Goal: Information Seeking & Learning: Learn about a topic

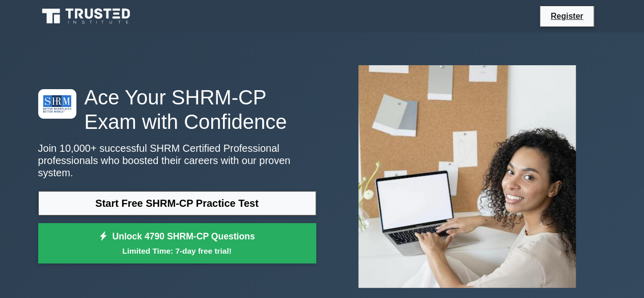
click at [312, 51] on div "Ace Your SHRM-CP Exam with Confidence Join 10,000+ successful SHRM Certified Pr…" at bounding box center [322, 177] width 581 height 288
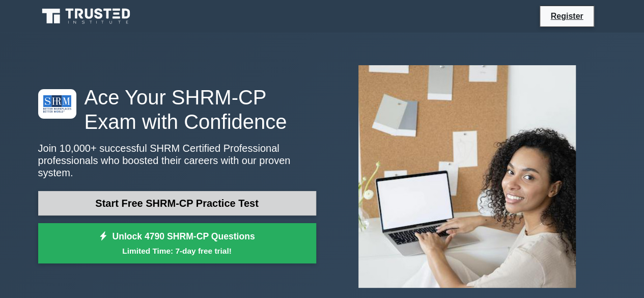
click at [184, 195] on link "Start Free SHRM-CP Practice Test" at bounding box center [177, 203] width 278 height 24
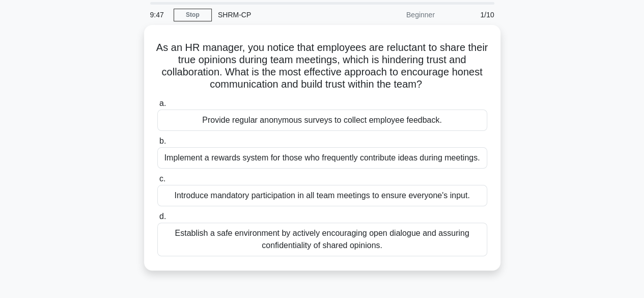
scroll to position [51, 0]
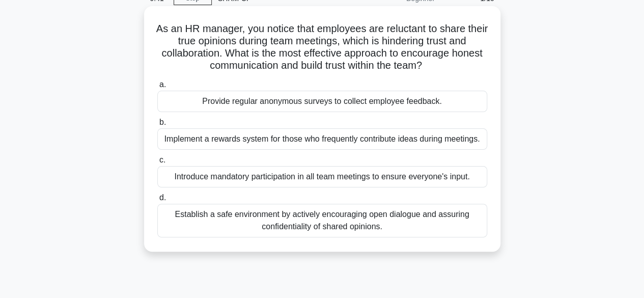
click at [319, 217] on div "Establish a safe environment by actively encouraging open dialogue and assuring…" at bounding box center [322, 221] width 330 height 34
click at [157, 201] on input "d. Establish a safe environment by actively encouraging open dialogue and assur…" at bounding box center [157, 198] width 0 height 7
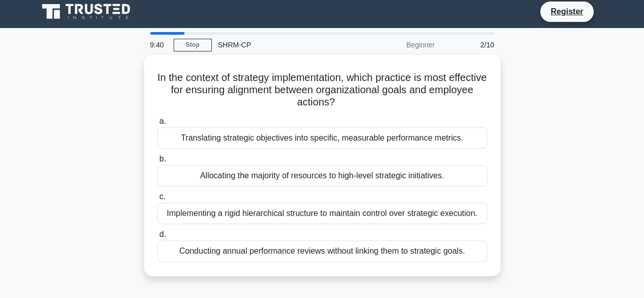
scroll to position [0, 0]
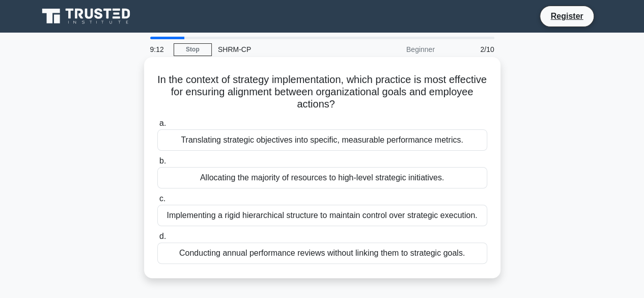
click at [243, 140] on div "Translating strategic objectives into specific, measurable performance metrics." at bounding box center [322, 139] width 330 height 21
click at [157, 127] on input "a. Translating strategic objectives into specific, measurable performance metri…" at bounding box center [157, 123] width 0 height 7
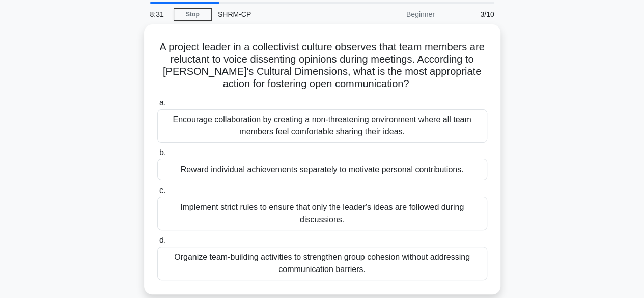
scroll to position [51, 0]
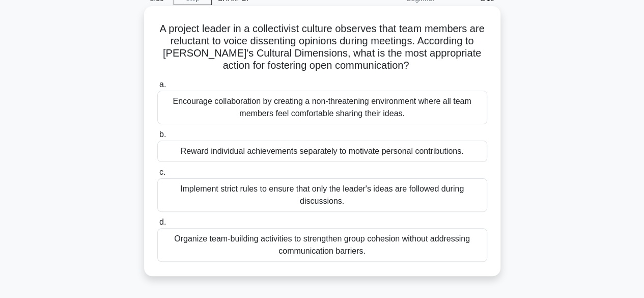
click at [272, 113] on div "Encourage collaboration by creating a non-threatening environment where all tea…" at bounding box center [322, 108] width 330 height 34
click at [157, 88] on input "a. Encourage collaboration by creating a non-threatening environment where all …" at bounding box center [157, 84] width 0 height 7
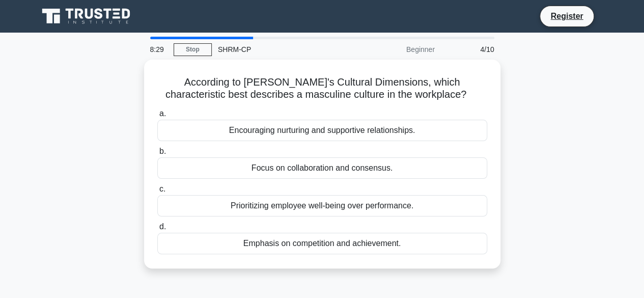
scroll to position [0, 0]
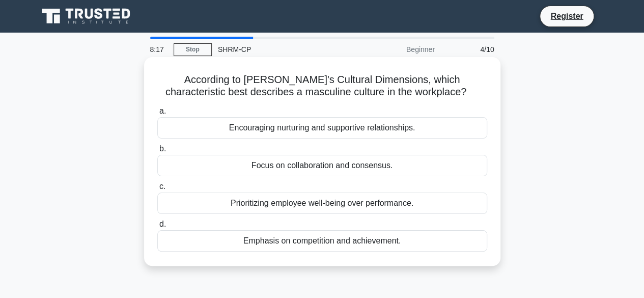
click at [283, 130] on div "Encouraging nurturing and supportive relationships." at bounding box center [322, 127] width 330 height 21
click at [157, 115] on input "a. Encouraging nurturing and supportive relationships." at bounding box center [157, 111] width 0 height 7
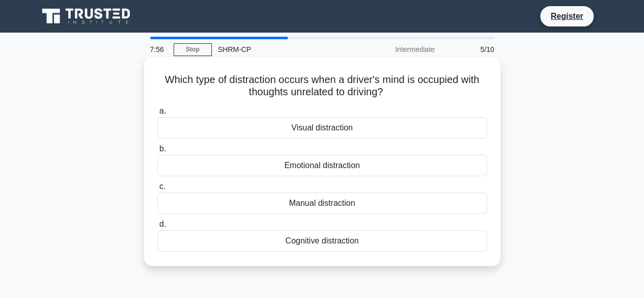
click at [282, 169] on div "Emotional distraction" at bounding box center [322, 165] width 330 height 21
click at [157, 152] on input "b. Emotional distraction" at bounding box center [157, 149] width 0 height 7
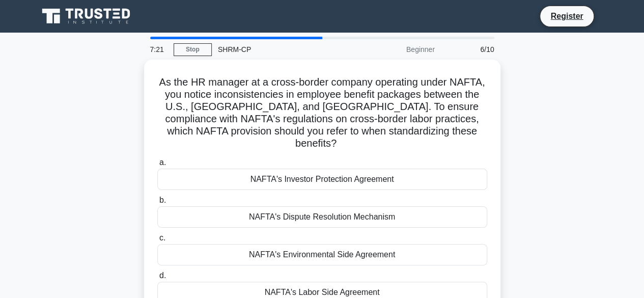
scroll to position [51, 0]
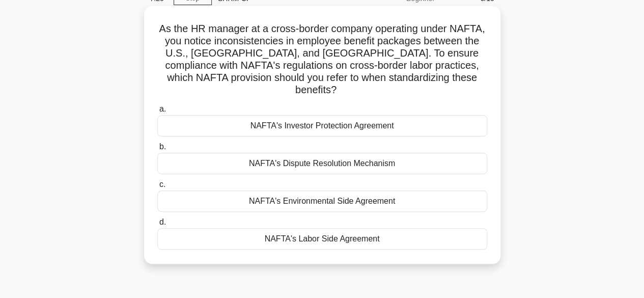
click at [241, 237] on div "a. NAFTA's Investor Protection Agreement b. NAFTA's Dispute Resolution Mechanism" at bounding box center [322, 176] width 342 height 151
click at [277, 230] on div "NAFTA's Labor Side Agreement" at bounding box center [322, 238] width 330 height 21
click at [157, 226] on input "d. NAFTA's Labor Side Agreement" at bounding box center [157, 222] width 0 height 7
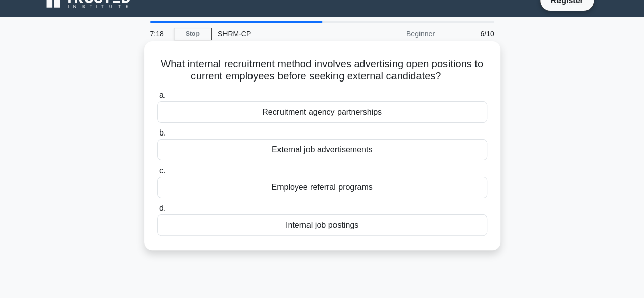
scroll to position [0, 0]
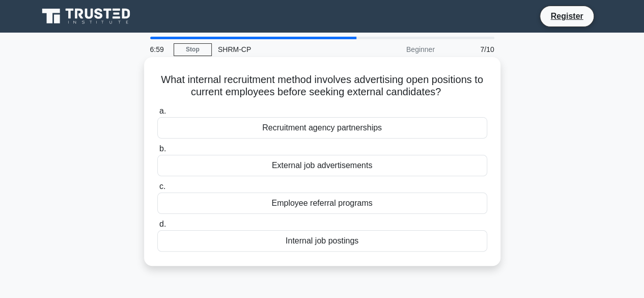
click at [284, 241] on div "Internal job postings" at bounding box center [322, 240] width 330 height 21
click at [157, 228] on input "d. Internal job postings" at bounding box center [157, 224] width 0 height 7
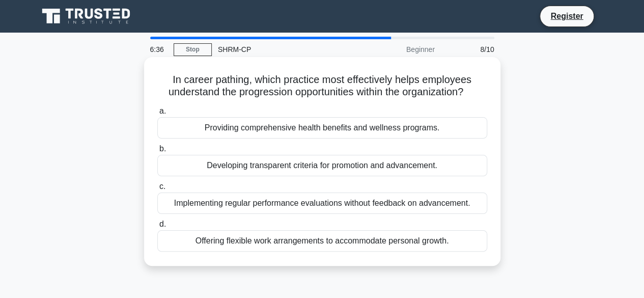
click at [291, 167] on div "Developing transparent criteria for promotion and advancement." at bounding box center [322, 165] width 330 height 21
click at [157, 152] on input "b. Developing transparent criteria for promotion and advancement." at bounding box center [157, 149] width 0 height 7
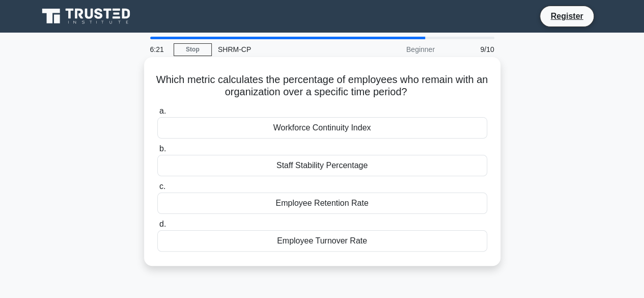
click at [301, 203] on div "Employee Retention Rate" at bounding box center [322, 202] width 330 height 21
click at [157, 190] on input "c. Employee Retention Rate" at bounding box center [157, 186] width 0 height 7
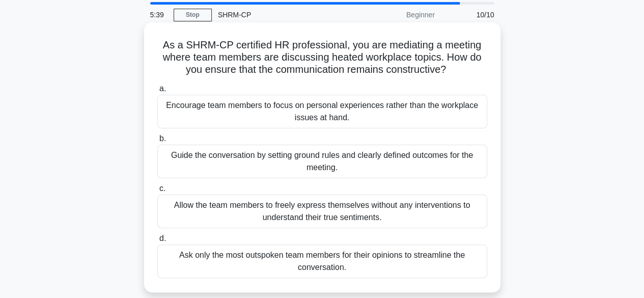
scroll to position [51, 0]
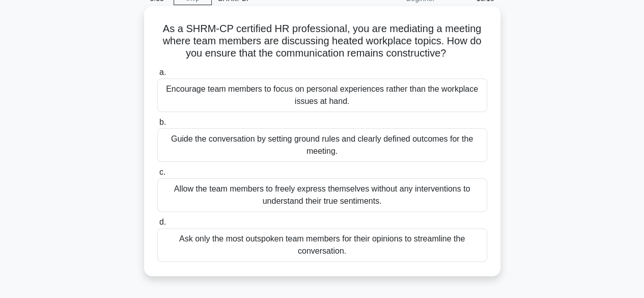
click at [299, 197] on div "Allow the team members to freely express themselves without any interventions t…" at bounding box center [322, 195] width 330 height 34
click at [157, 176] on input "c. Allow the team members to freely express themselves without any intervention…" at bounding box center [157, 172] width 0 height 7
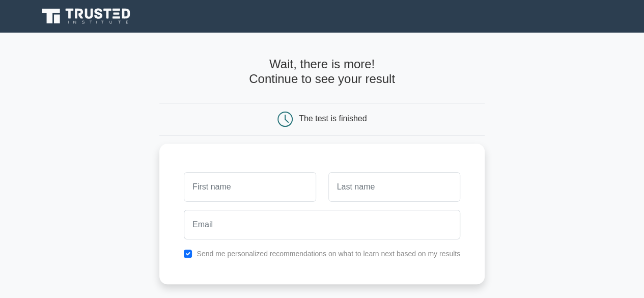
scroll to position [51, 0]
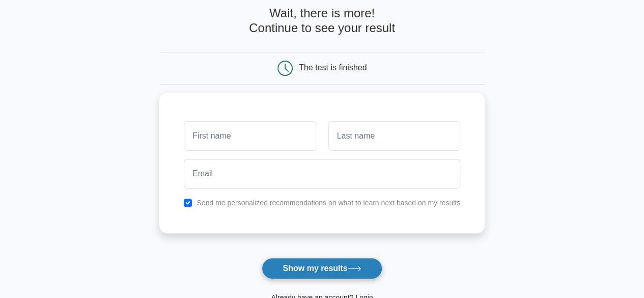
click at [325, 274] on button "Show my results" at bounding box center [322, 268] width 120 height 21
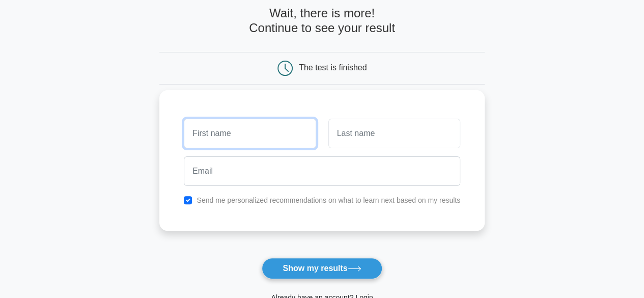
drag, startPoint x: 219, startPoint y: 124, endPoint x: 216, endPoint y: 136, distance: 12.7
click at [218, 129] on input "text" at bounding box center [250, 134] width 132 height 30
type input "Oluyemi"
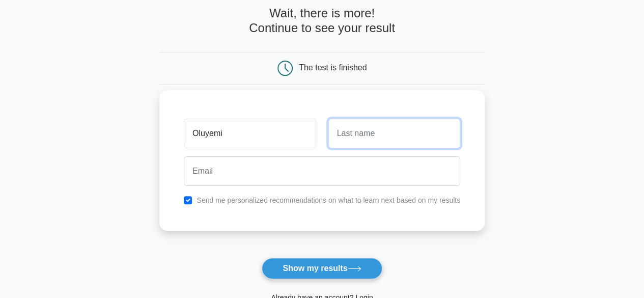
click at [352, 132] on input "text" at bounding box center [394, 134] width 132 height 30
type input "Akintunde"
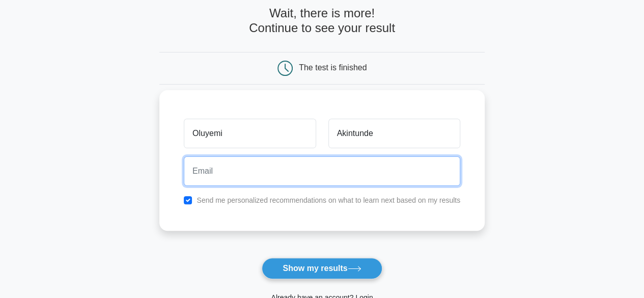
click at [205, 173] on input "email" at bounding box center [322, 171] width 277 height 30
type input "yemiatkins@yahoo.com"
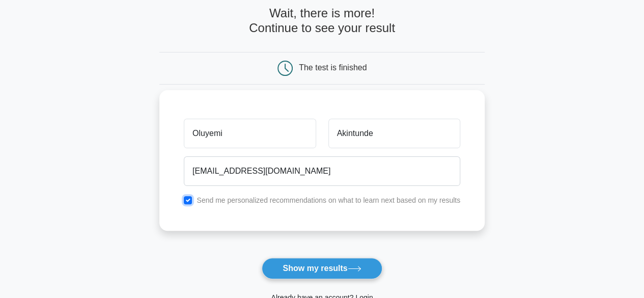
click at [189, 201] on input "checkbox" at bounding box center [188, 200] width 8 height 8
checkbox input "false"
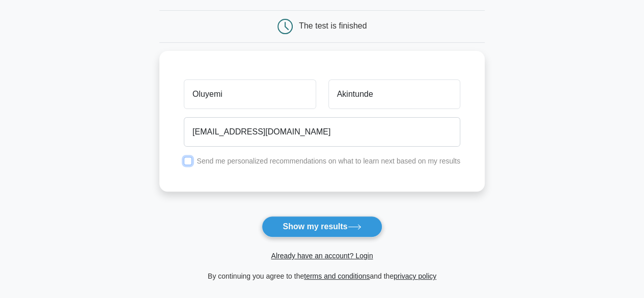
scroll to position [153, 0]
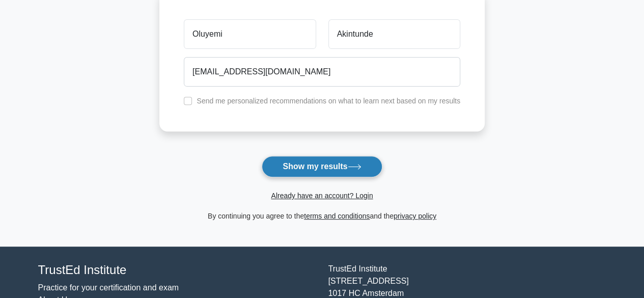
click at [337, 169] on button "Show my results" at bounding box center [322, 166] width 120 height 21
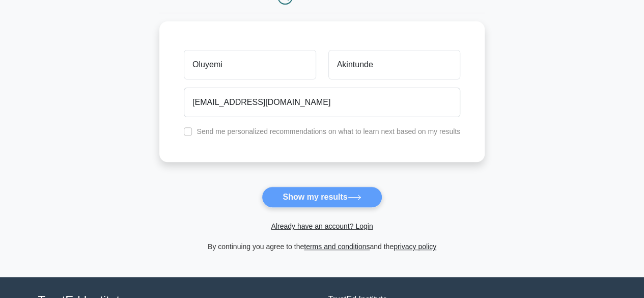
scroll to position [102, 0]
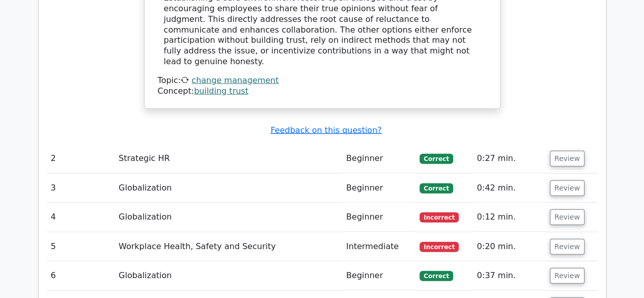
scroll to position [1171, 0]
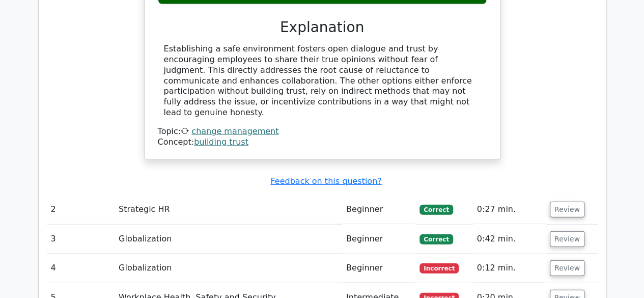
click at [104, 195] on td "2" at bounding box center [81, 209] width 68 height 29
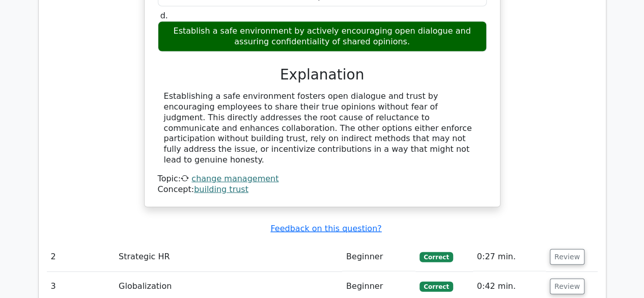
scroll to position [1120, 0]
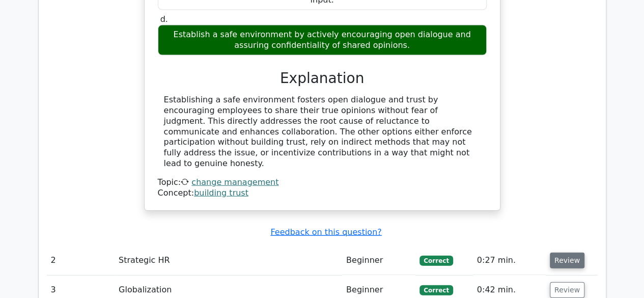
click at [572, 253] on button "Review" at bounding box center [567, 261] width 35 height 16
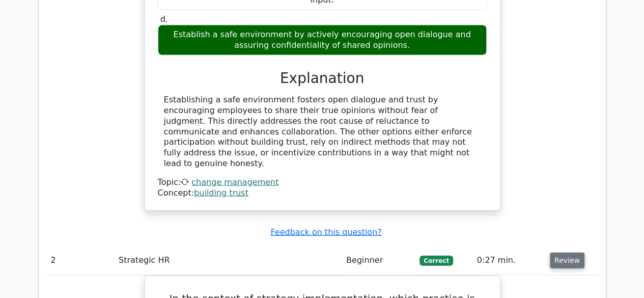
click at [562, 253] on button "Review" at bounding box center [567, 261] width 35 height 16
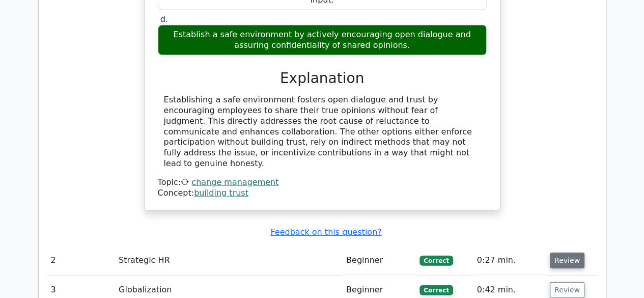
click at [562, 253] on button "Review" at bounding box center [567, 261] width 35 height 16
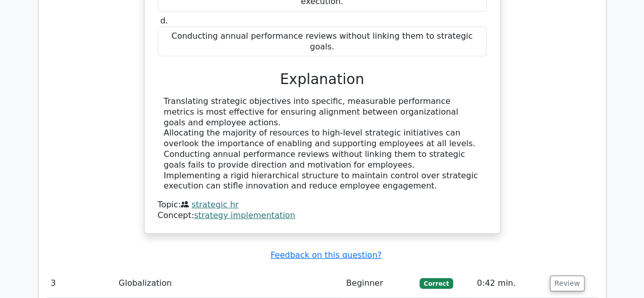
scroll to position [1579, 0]
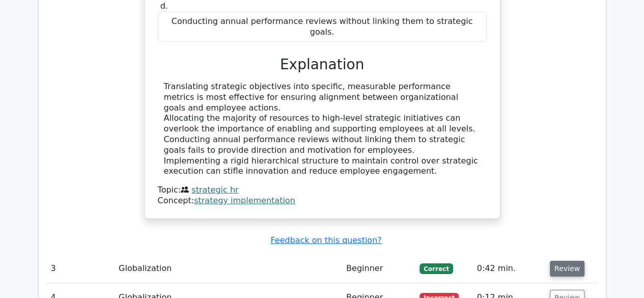
click at [557, 261] on button "Review" at bounding box center [567, 269] width 35 height 16
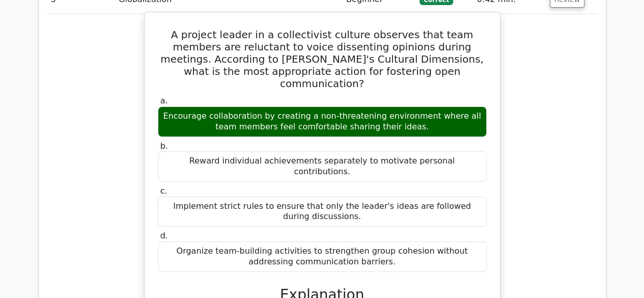
scroll to position [1884, 0]
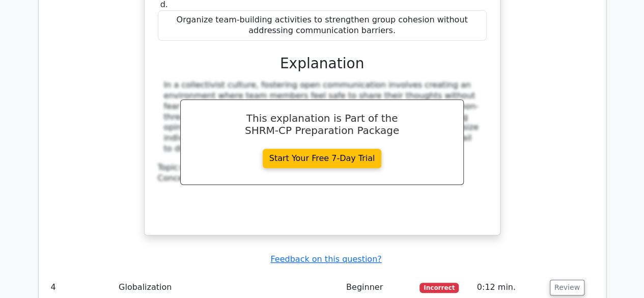
scroll to position [2088, 0]
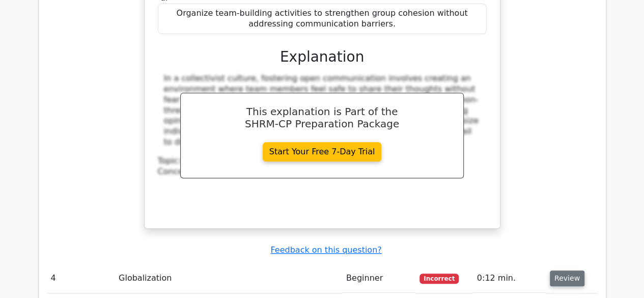
click at [564, 270] on button "Review" at bounding box center [567, 278] width 35 height 16
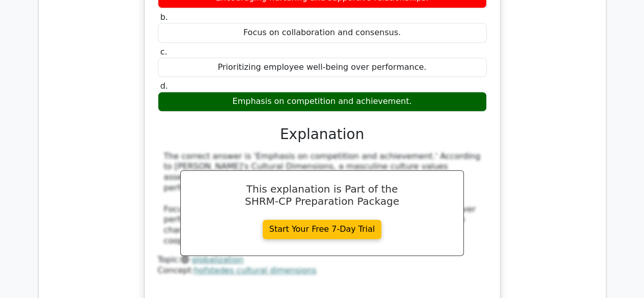
scroll to position [2495, 0]
